Goal: Download file/media

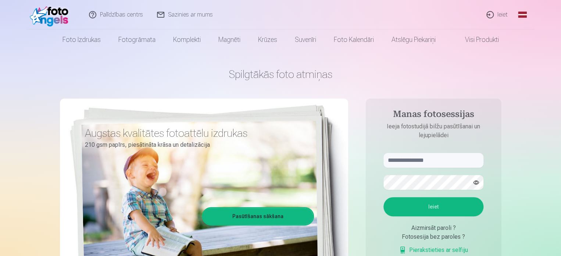
click at [500, 11] on link "Ieiet" at bounding box center [497, 14] width 35 height 29
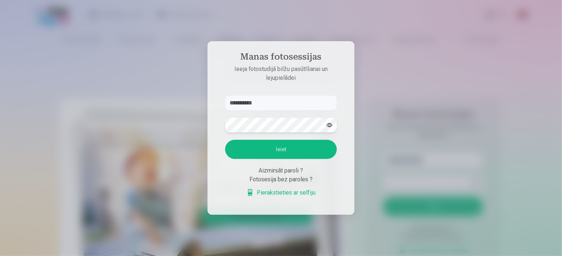
click at [225, 140] on button "Ieiet" at bounding box center [281, 149] width 112 height 19
click at [248, 86] on aside "**********" at bounding box center [281, 127] width 147 height 173
click at [248, 101] on input "**********" at bounding box center [281, 103] width 112 height 15
type input "**********"
click at [225, 140] on button "Ieiet" at bounding box center [281, 149] width 112 height 19
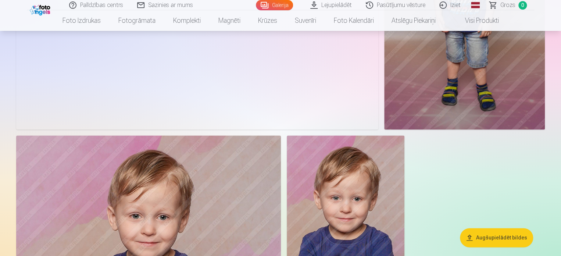
scroll to position [1727, 0]
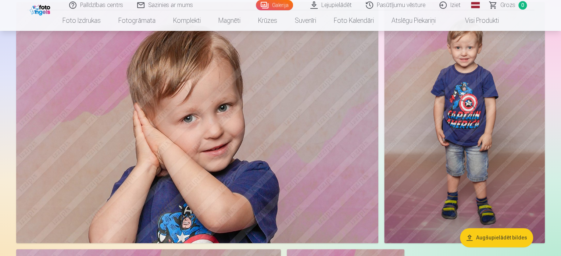
click at [344, 4] on link "Lejupielādēt" at bounding box center [331, 5] width 55 height 10
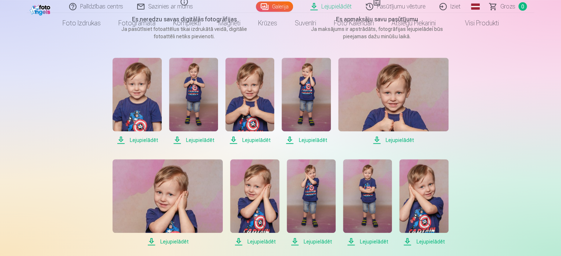
scroll to position [147, 0]
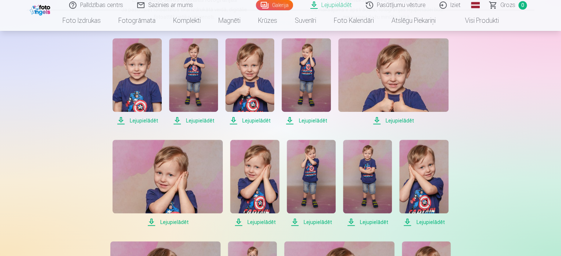
click at [144, 122] on span "Lejupielādēt" at bounding box center [136, 120] width 49 height 9
click at [194, 118] on span "Lejupielādēt" at bounding box center [193, 120] width 49 height 9
click at [251, 122] on span "Lejupielādēt" at bounding box center [249, 120] width 49 height 9
click at [312, 122] on span "Lejupielādēt" at bounding box center [305, 120] width 49 height 9
click at [404, 119] on span "Lejupielādēt" at bounding box center [393, 120] width 110 height 9
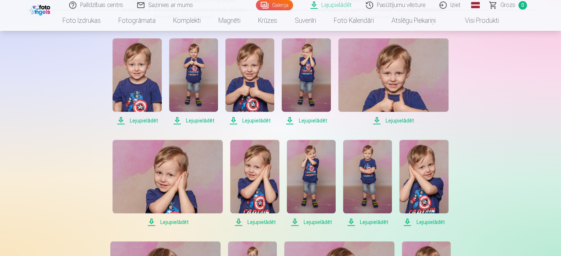
click at [169, 221] on span "Lejupielādēt" at bounding box center [167, 222] width 110 height 9
click at [268, 222] on span "Lejupielādēt" at bounding box center [254, 222] width 49 height 9
click at [322, 220] on span "Lejupielādēt" at bounding box center [311, 222] width 49 height 9
click at [377, 222] on span "Lejupielādēt" at bounding box center [367, 222] width 49 height 9
click at [438, 220] on span "Lejupielādēt" at bounding box center [423, 222] width 49 height 9
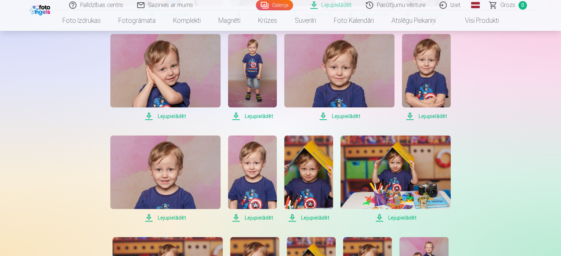
scroll to position [367, 0]
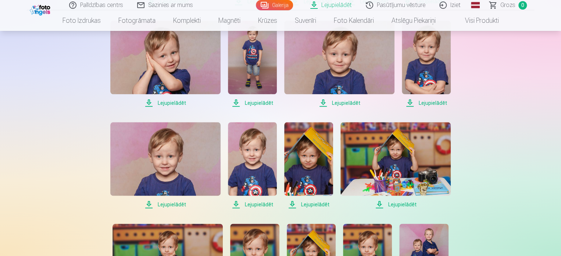
click at [169, 103] on span "Lejupielādēt" at bounding box center [165, 102] width 110 height 9
drag, startPoint x: 253, startPoint y: 104, endPoint x: 290, endPoint y: 101, distance: 36.5
click at [253, 104] on span "Lejupielādēt" at bounding box center [252, 102] width 49 height 9
click at [348, 101] on span "Lejupielādēt" at bounding box center [339, 102] width 110 height 9
click at [413, 100] on span "Lejupielādēt" at bounding box center [426, 102] width 49 height 9
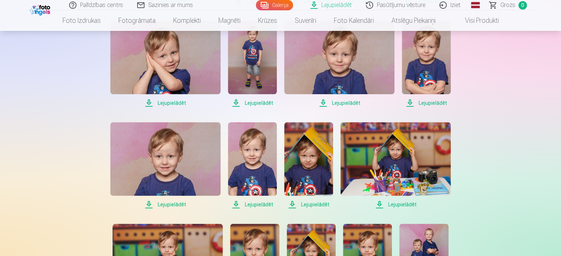
drag, startPoint x: 170, startPoint y: 201, endPoint x: 178, endPoint y: 205, distance: 9.1
click at [170, 201] on span "Lejupielādēt" at bounding box center [165, 204] width 110 height 9
click at [257, 205] on span "Lejupielādēt" at bounding box center [252, 204] width 49 height 9
click at [307, 203] on span "Lejupielādēt" at bounding box center [308, 204] width 49 height 9
click at [396, 204] on span "Lejupielādēt" at bounding box center [395, 204] width 110 height 9
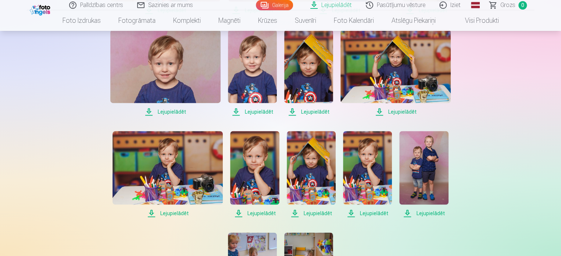
scroll to position [478, 0]
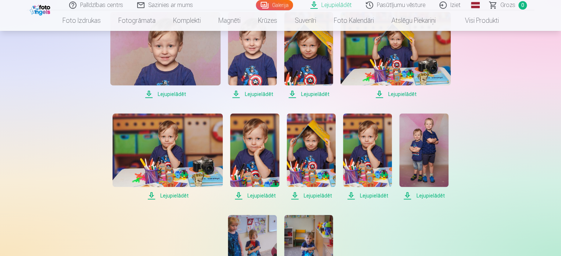
click at [176, 194] on span "Lejupielādēt" at bounding box center [167, 195] width 110 height 9
drag, startPoint x: 250, startPoint y: 193, endPoint x: 254, endPoint y: 194, distance: 3.8
click at [250, 193] on span "Lejupielādēt" at bounding box center [254, 195] width 49 height 9
click at [309, 197] on span "Lejupielādēt" at bounding box center [311, 195] width 49 height 9
click at [360, 195] on span "Lejupielādēt" at bounding box center [367, 195] width 49 height 9
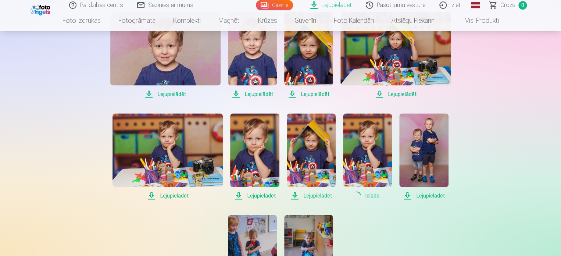
click at [420, 193] on span "Lejupielādēt" at bounding box center [423, 195] width 49 height 9
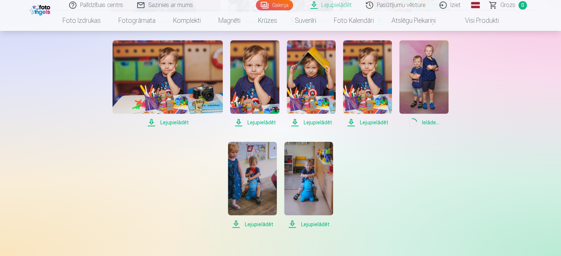
scroll to position [551, 0]
click at [253, 220] on span "Lejupielādēt" at bounding box center [252, 223] width 49 height 9
click at [323, 225] on span "Lejupielādēt" at bounding box center [308, 223] width 49 height 9
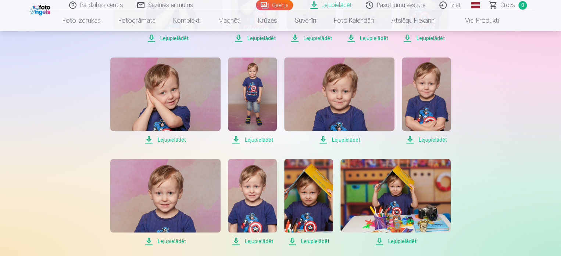
scroll to position [73, 0]
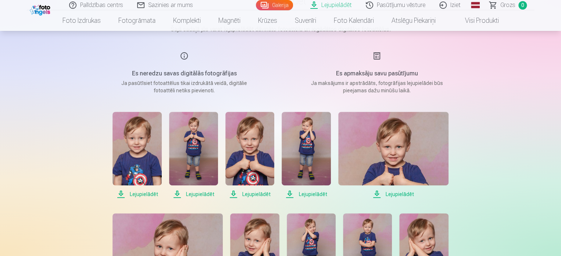
click at [458, 4] on link "Iziet" at bounding box center [449, 5] width 35 height 10
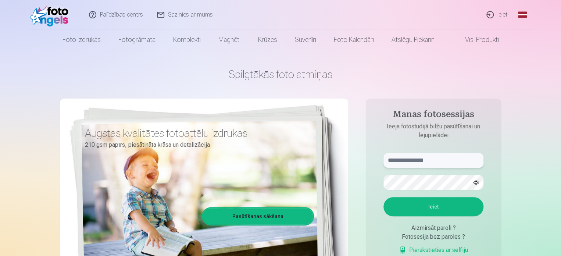
type input "**********"
click at [498, 14] on link "Ieiet" at bounding box center [497, 14] width 35 height 29
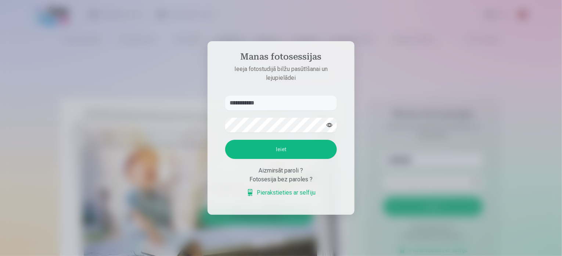
drag, startPoint x: 274, startPoint y: 103, endPoint x: 207, endPoint y: 91, distance: 67.9
click at [207, 255] on div "**********" at bounding box center [280, 256] width 561 height 0
type input "**********"
click at [225, 140] on button "Ieiet" at bounding box center [281, 149] width 112 height 19
